Goal: Navigation & Orientation: Understand site structure

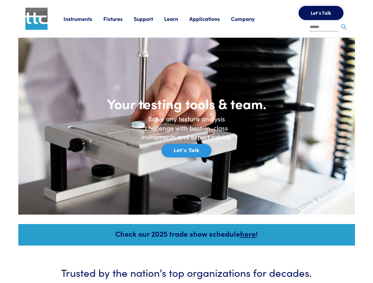
click at [186, 142] on h6 "Solve any texture analysis challenge with best-in-class instruments and expert …" at bounding box center [186, 128] width 100 height 27
click at [84, 19] on link "Instruments" at bounding box center [83, 18] width 40 height 7
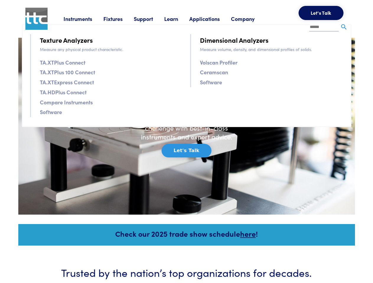
click at [119, 19] on link "Fixtures" at bounding box center [118, 18] width 30 height 7
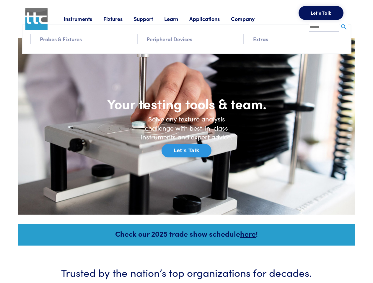
click at [150, 19] on link "Support" at bounding box center [149, 18] width 30 height 7
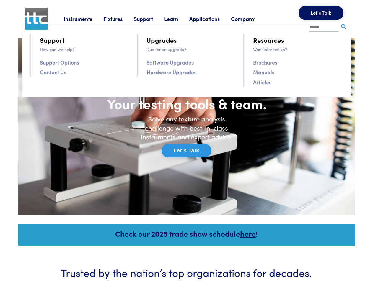
click at [178, 19] on link "Learn" at bounding box center [176, 18] width 25 height 7
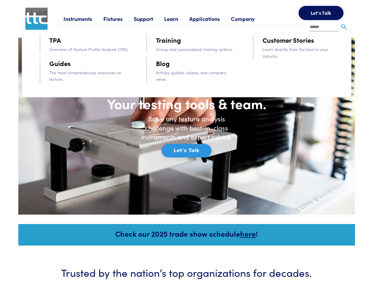
click at [212, 19] on link "Applications" at bounding box center [210, 18] width 42 height 7
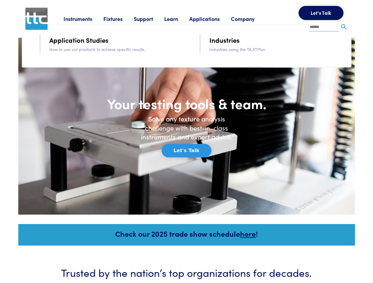
click at [250, 19] on link "Company" at bounding box center [248, 18] width 35 height 7
click at [321, 13] on button "Let's Talk" at bounding box center [320, 13] width 45 height 14
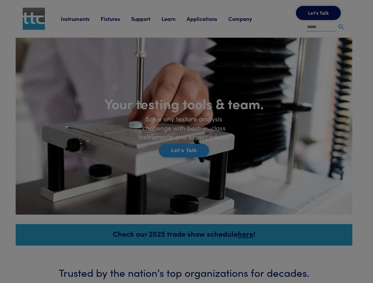
click at [344, 27] on div at bounding box center [186, 141] width 373 height 283
